Goal: Task Accomplishment & Management: Use online tool/utility

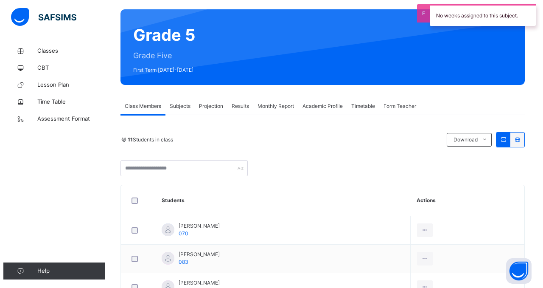
scroll to position [85, 0]
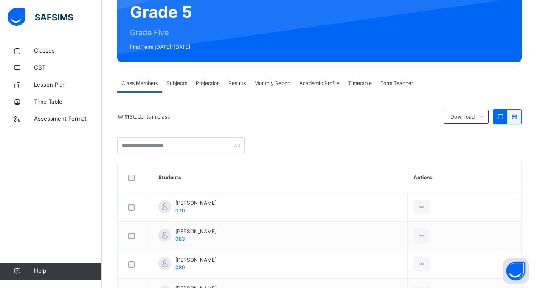
click at [203, 81] on span "Projection" at bounding box center [208, 83] width 24 height 8
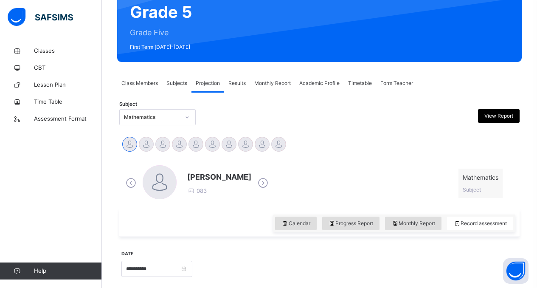
click at [180, 82] on span "Subjects" at bounding box center [176, 83] width 21 height 8
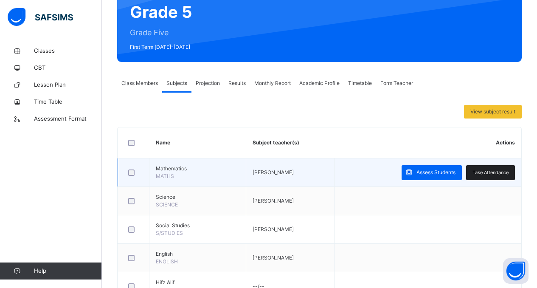
click at [499, 174] on span "Take Attendance" at bounding box center [490, 172] width 36 height 7
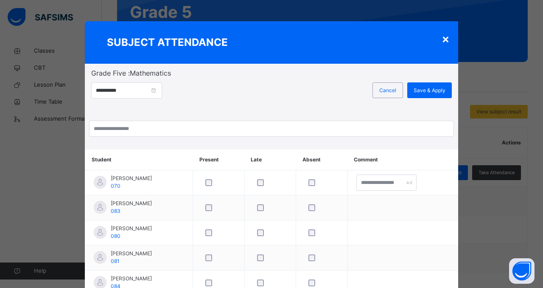
click at [325, 107] on div "Cancel Save & Apply" at bounding box center [348, 94] width 208 height 25
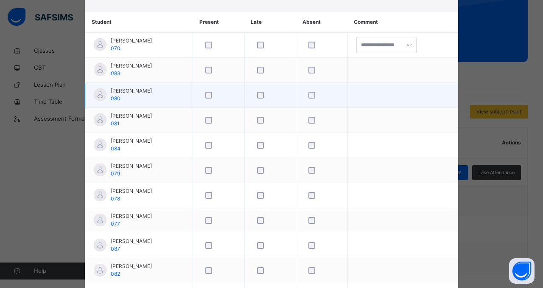
scroll to position [136, 0]
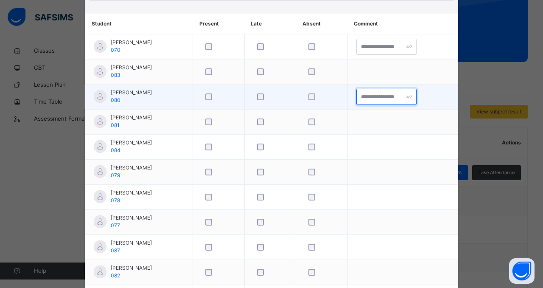
click at [389, 91] on input "text" at bounding box center [386, 97] width 60 height 16
type input "*"
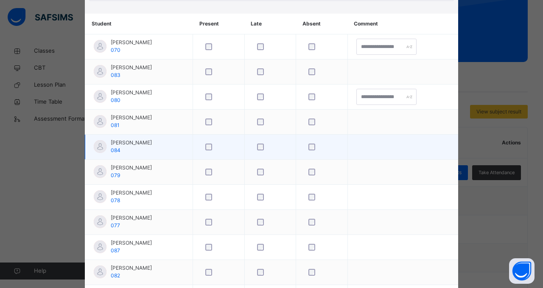
click at [161, 151] on td "[PERSON_NAME] 084" at bounding box center [139, 146] width 108 height 25
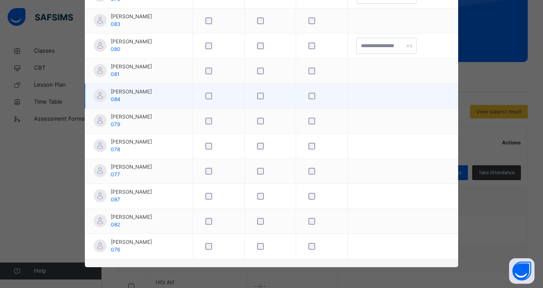
scroll to position [187, 0]
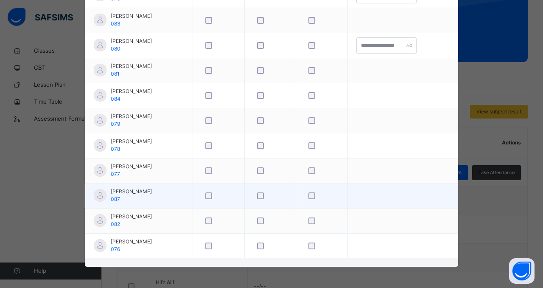
click at [316, 196] on div at bounding box center [322, 195] width 30 height 7
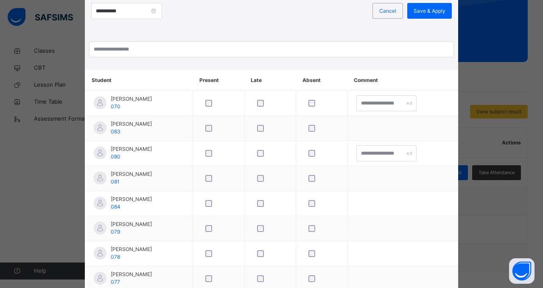
scroll to position [68, 0]
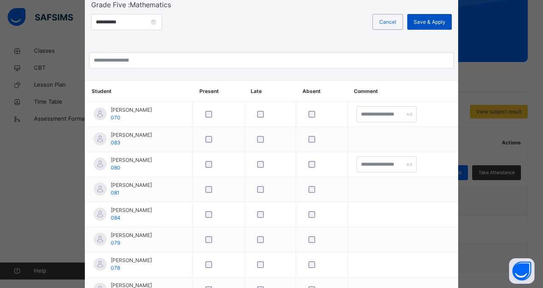
click at [433, 21] on span "Save & Apply" at bounding box center [430, 22] width 32 height 8
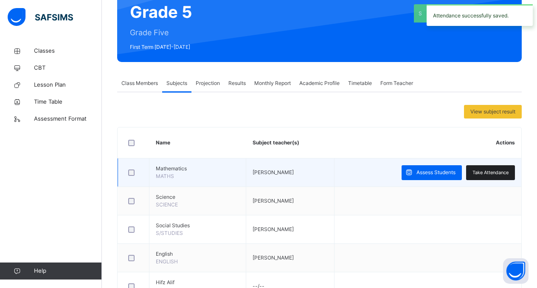
click at [492, 171] on span "Take Attendance" at bounding box center [490, 172] width 36 height 7
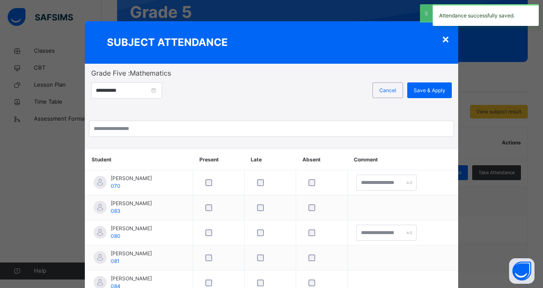
click at [327, 80] on div "**********" at bounding box center [271, 95] width 361 height 34
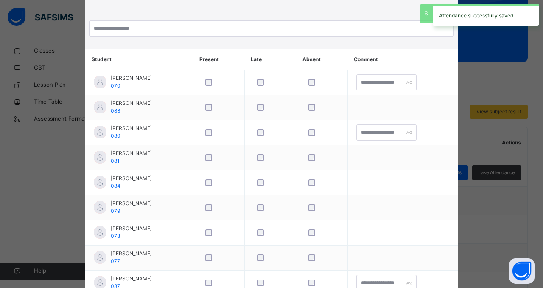
scroll to position [102, 0]
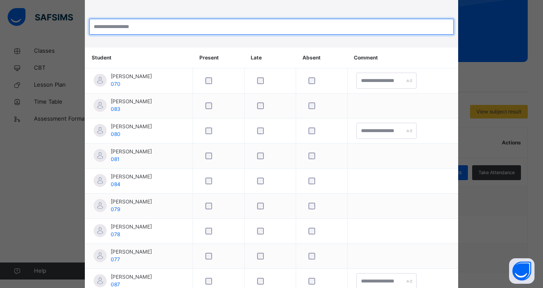
click at [286, 29] on input "search" at bounding box center [271, 27] width 365 height 16
